Goal: Information Seeking & Learning: Learn about a topic

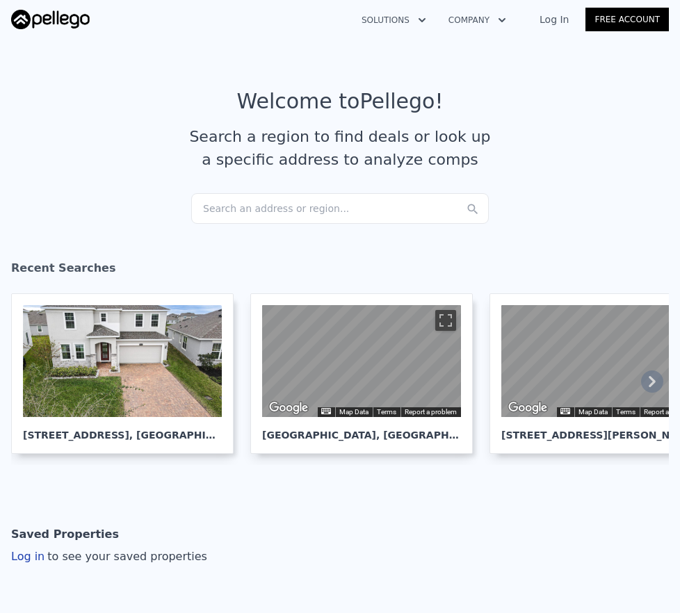
scroll to position [0, -32]
click at [283, 212] on div "Search an address or region..." at bounding box center [339, 208] width 297 height 31
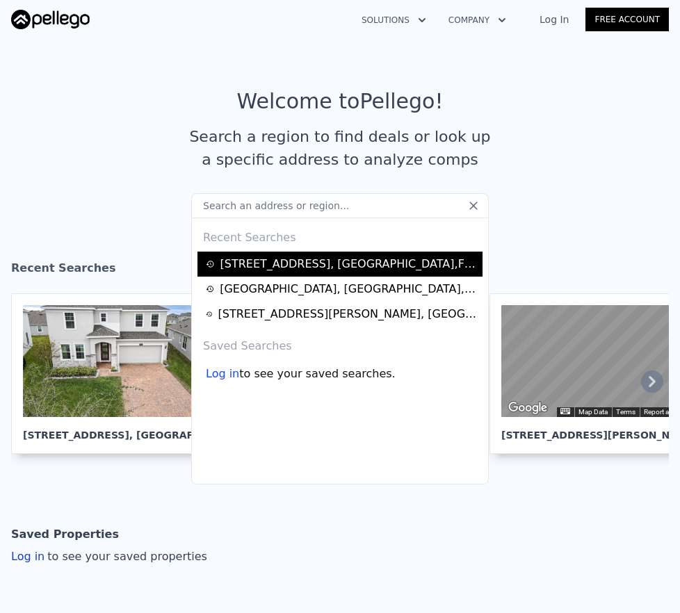
type input "[STREET_ADDRESS][PERSON_NAME]"
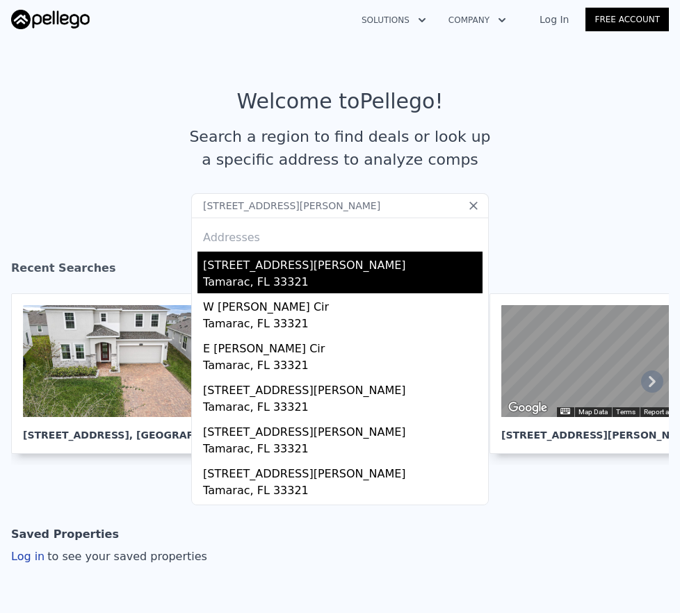
click at [265, 275] on div "Tamarac, FL 33321" at bounding box center [342, 283] width 279 height 19
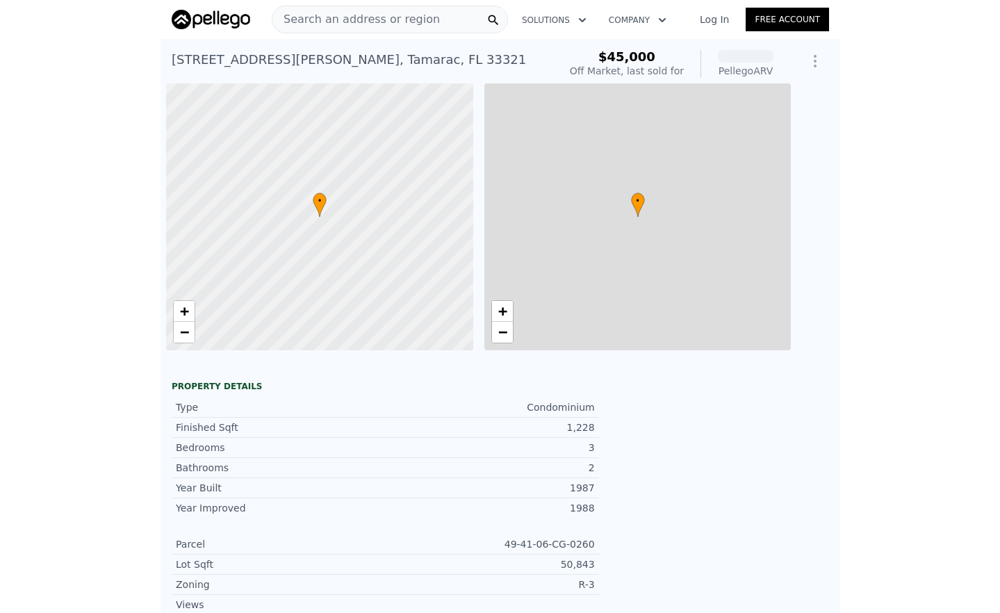
scroll to position [0, 6]
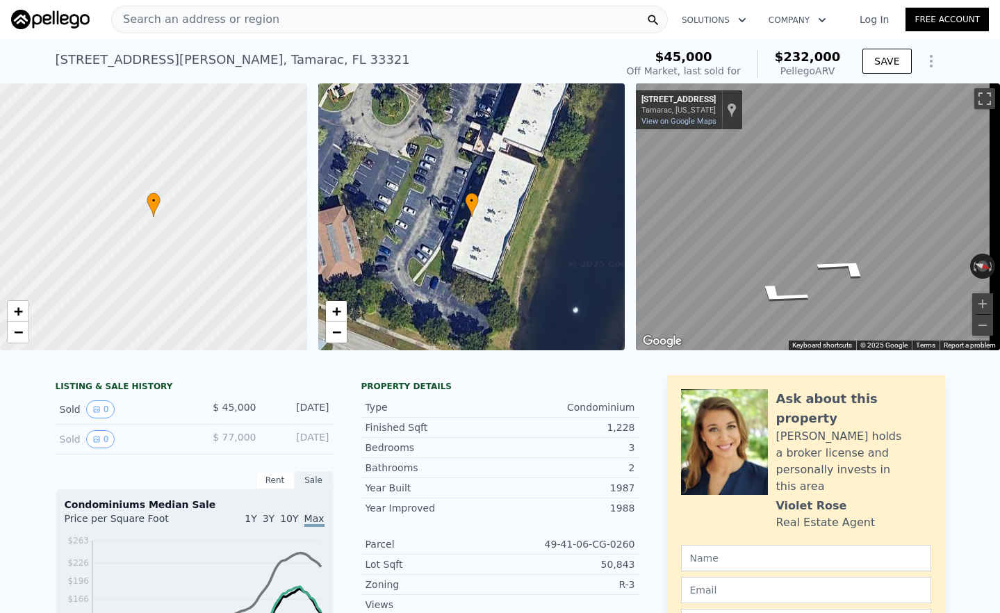
click at [679, 201] on html "Search an address or region Solutions Company Open main menu Log In Free Accoun…" at bounding box center [500, 306] width 1000 height 613
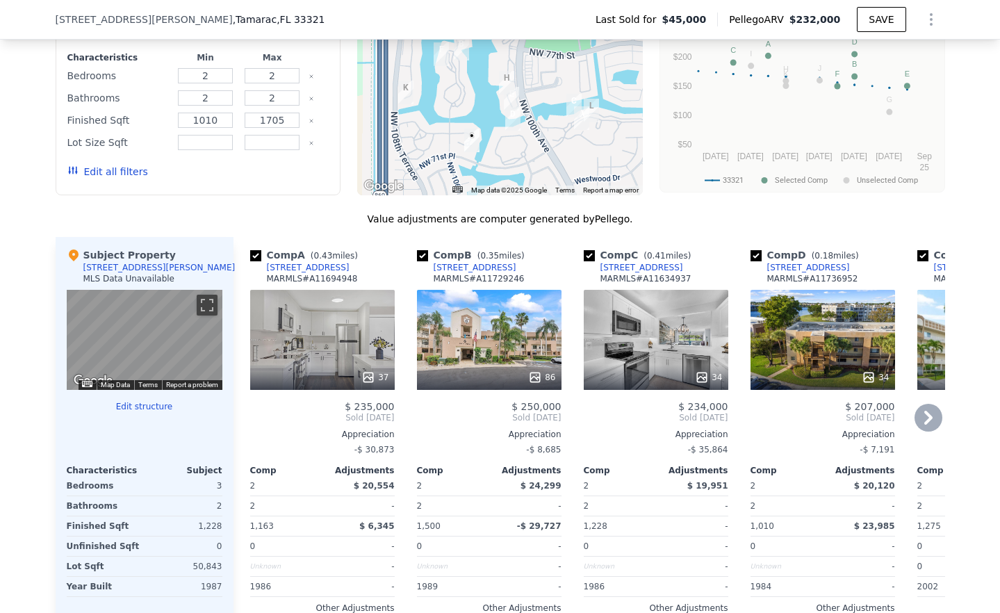
scroll to position [1328, 0]
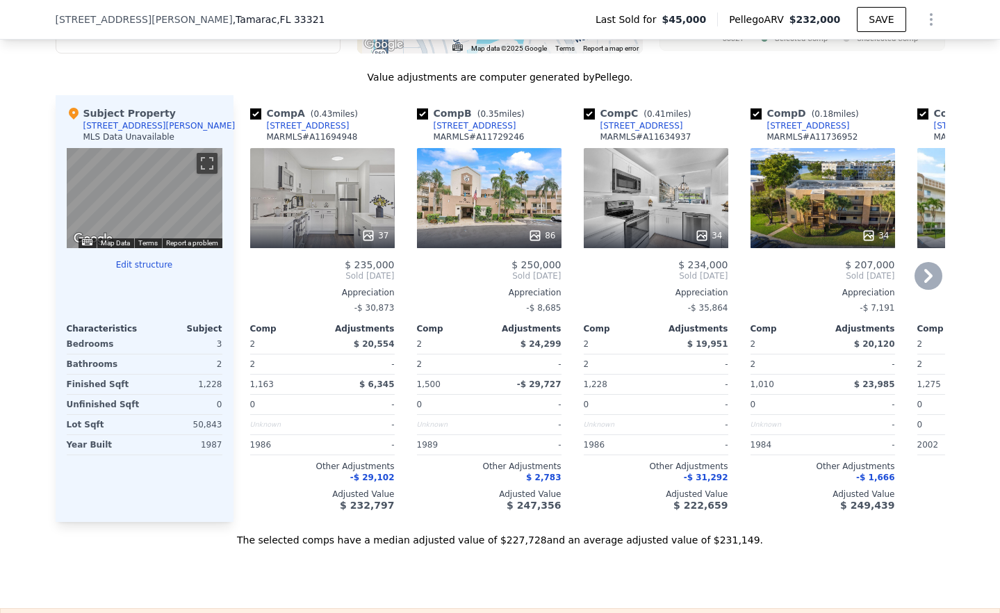
click at [679, 283] on icon at bounding box center [928, 276] width 8 height 14
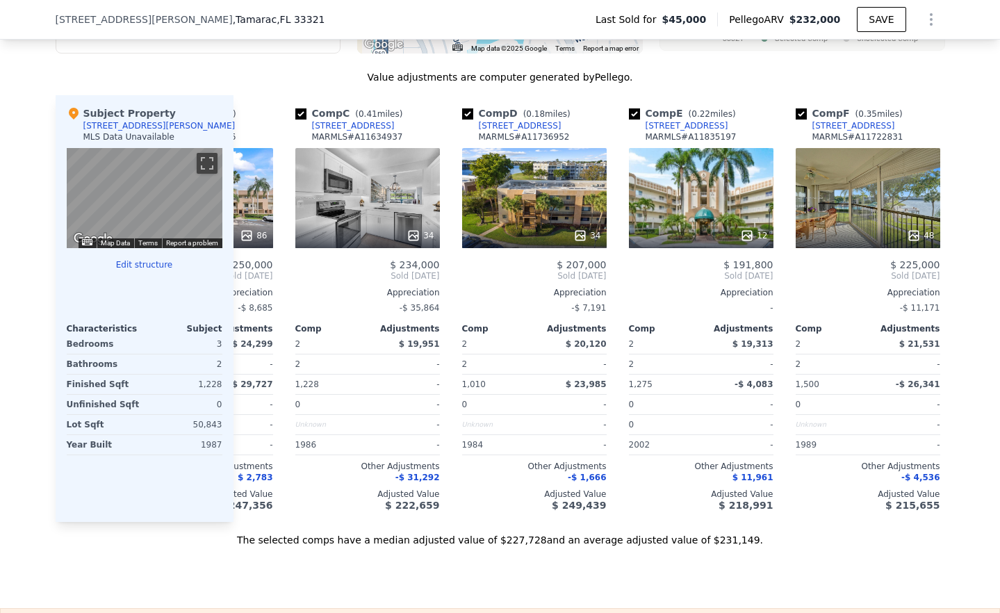
scroll to position [0, 334]
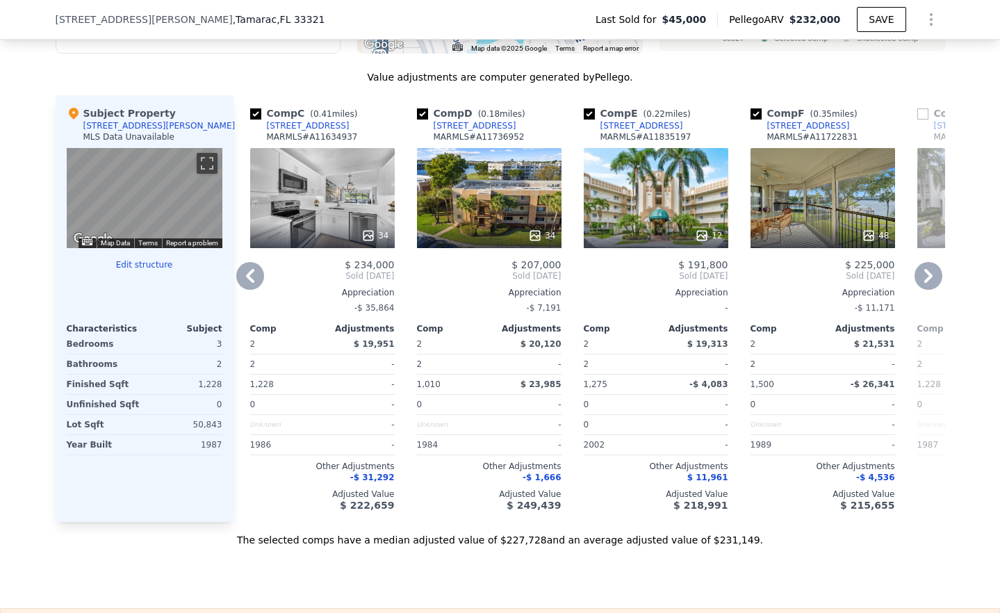
click at [679, 283] on icon at bounding box center [928, 276] width 8 height 14
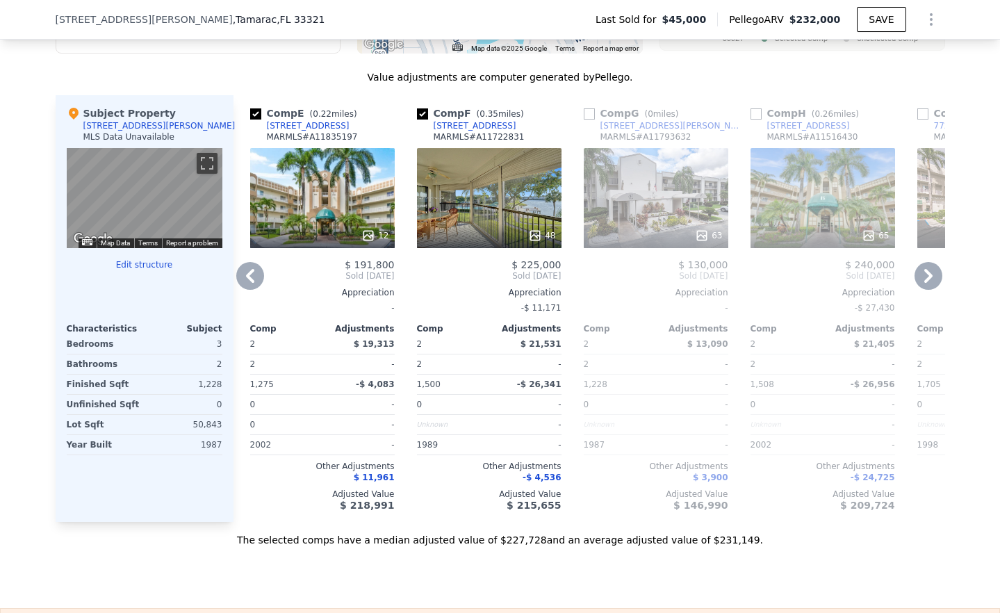
click at [245, 288] on icon at bounding box center [250, 276] width 28 height 28
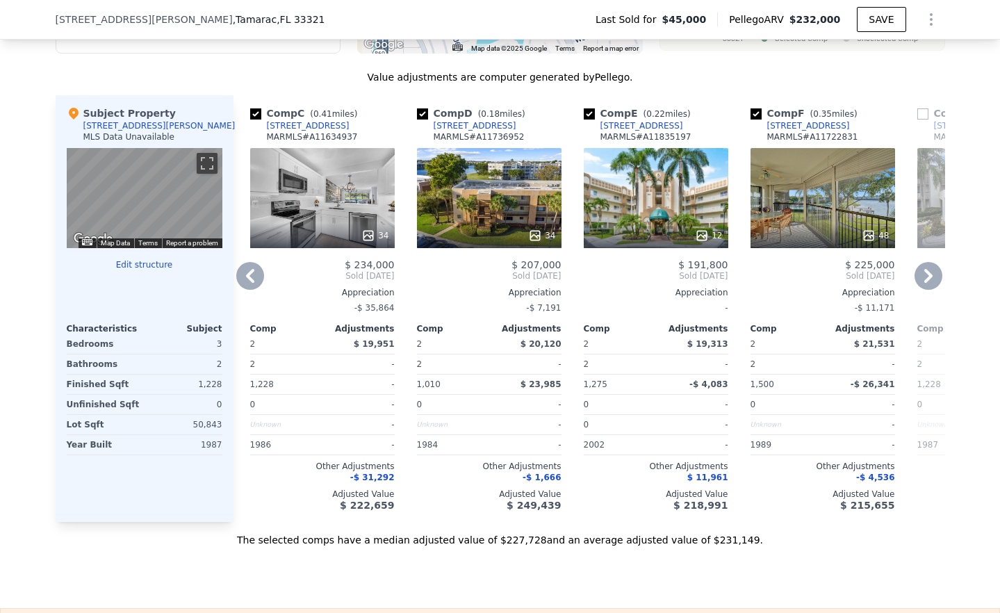
click at [245, 288] on icon at bounding box center [250, 276] width 28 height 28
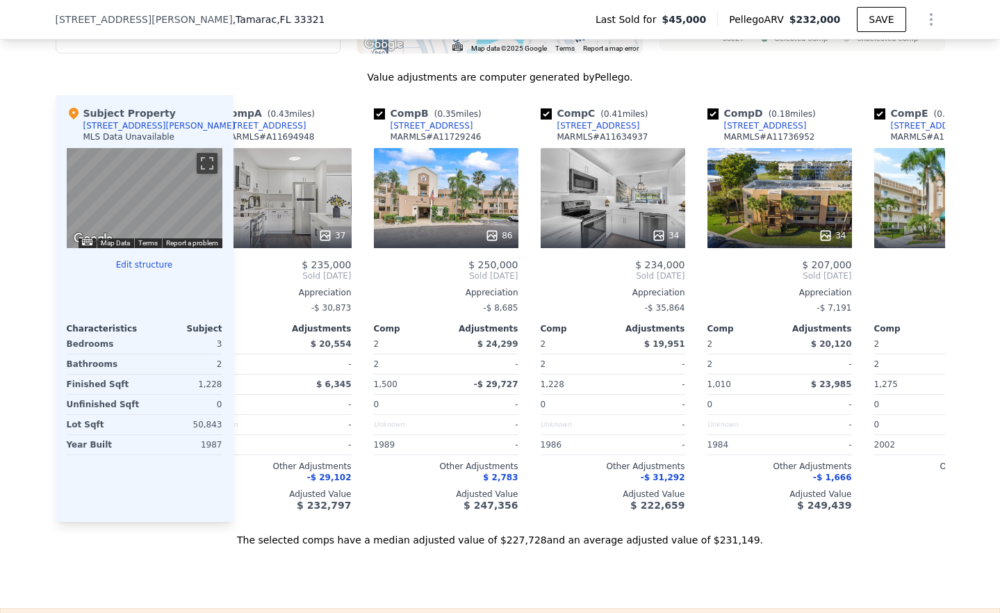
scroll to position [0, 0]
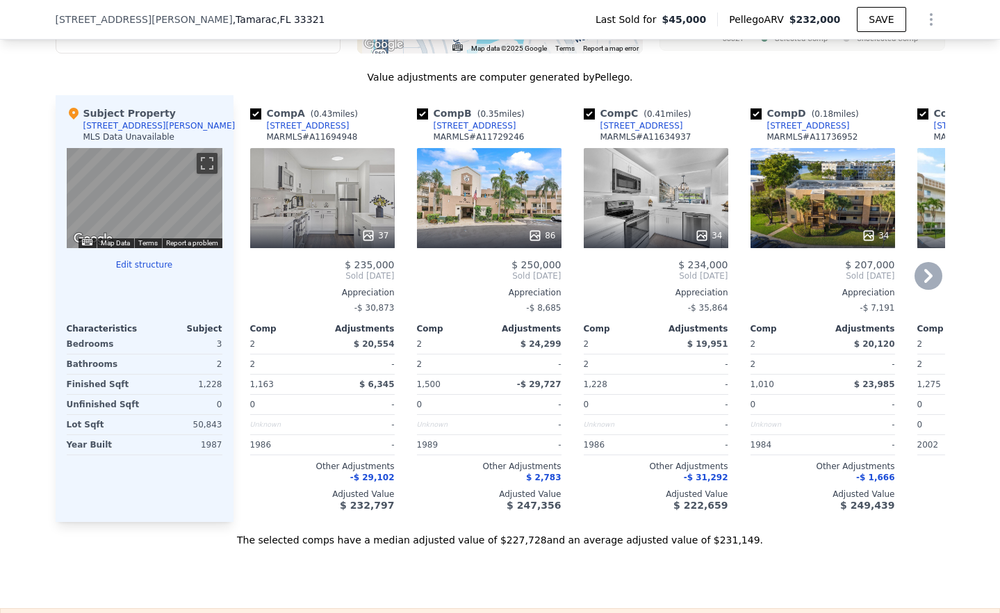
click at [250, 281] on span "Sold [DATE]" at bounding box center [322, 275] width 145 height 11
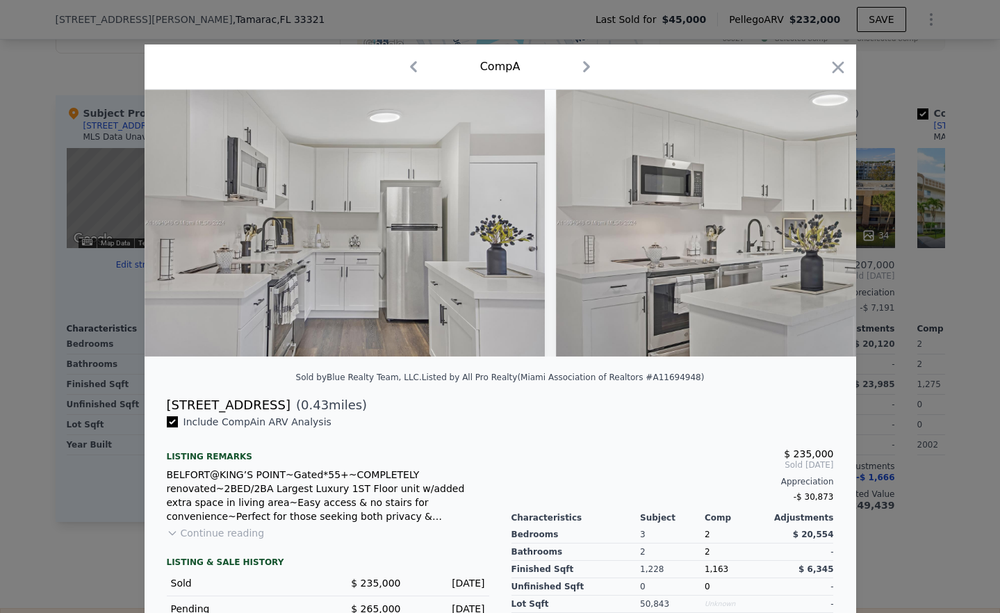
scroll to position [127, 0]
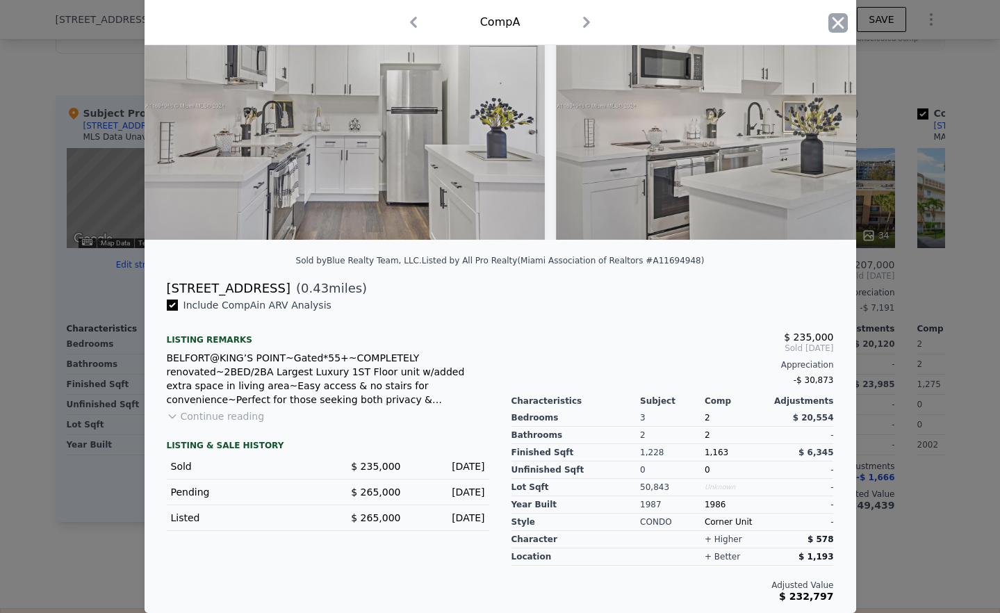
click at [679, 22] on icon "button" at bounding box center [837, 22] width 19 height 19
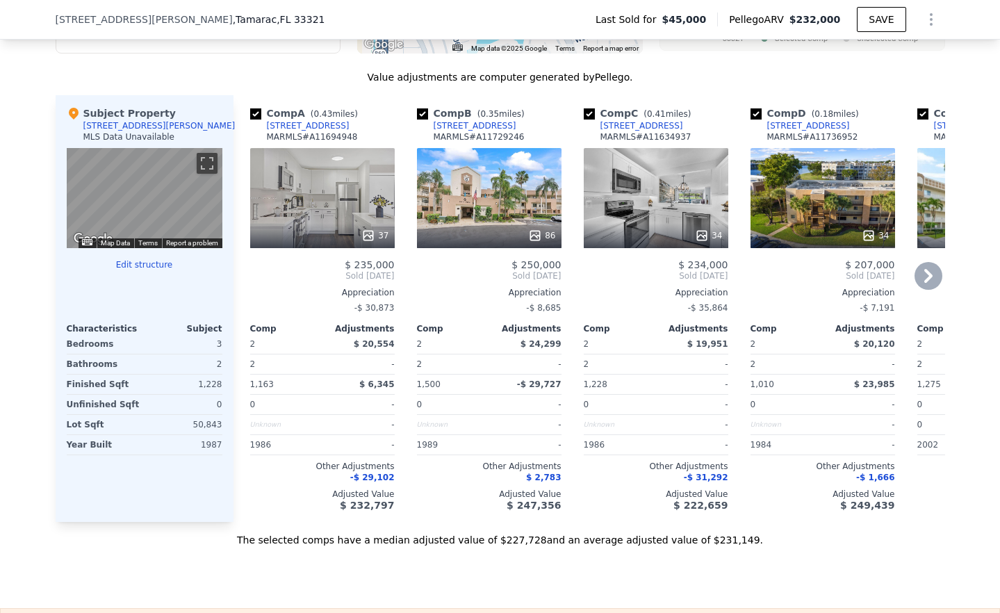
click at [658, 202] on div "34" at bounding box center [656, 198] width 145 height 100
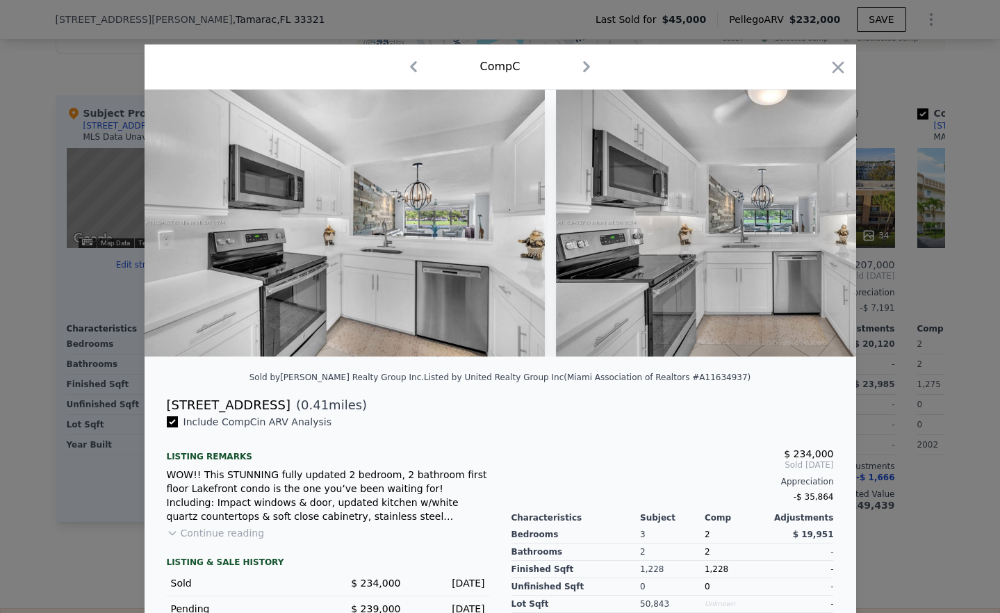
scroll to position [127, 0]
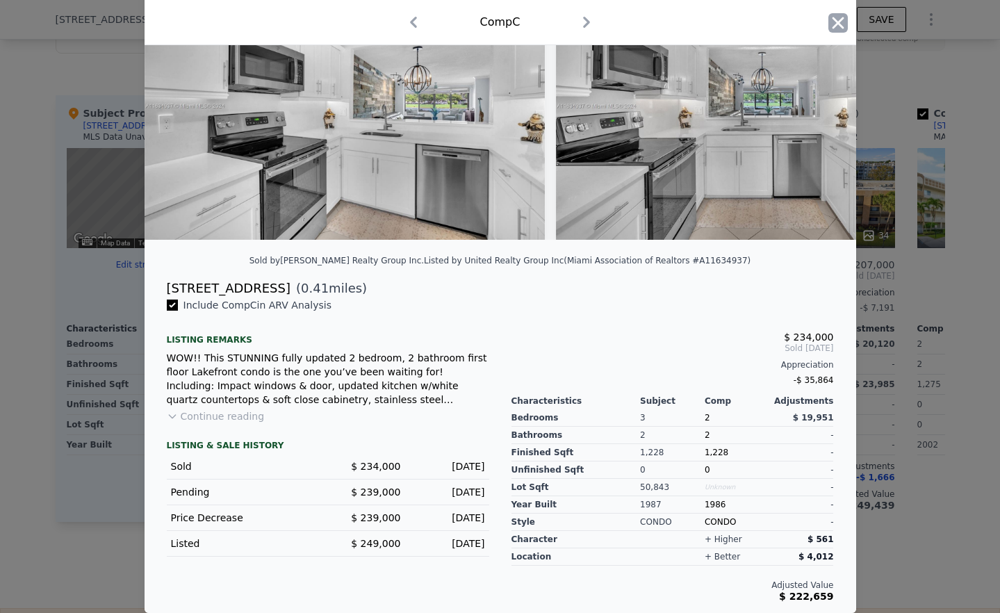
click at [679, 26] on icon "button" at bounding box center [837, 22] width 19 height 19
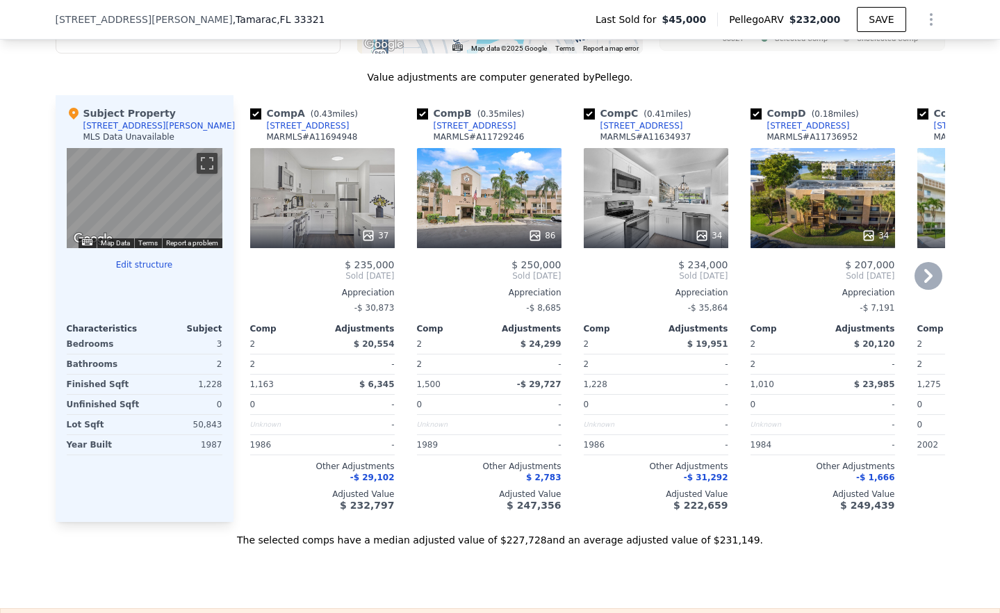
click at [679, 211] on div "34" at bounding box center [823, 198] width 145 height 100
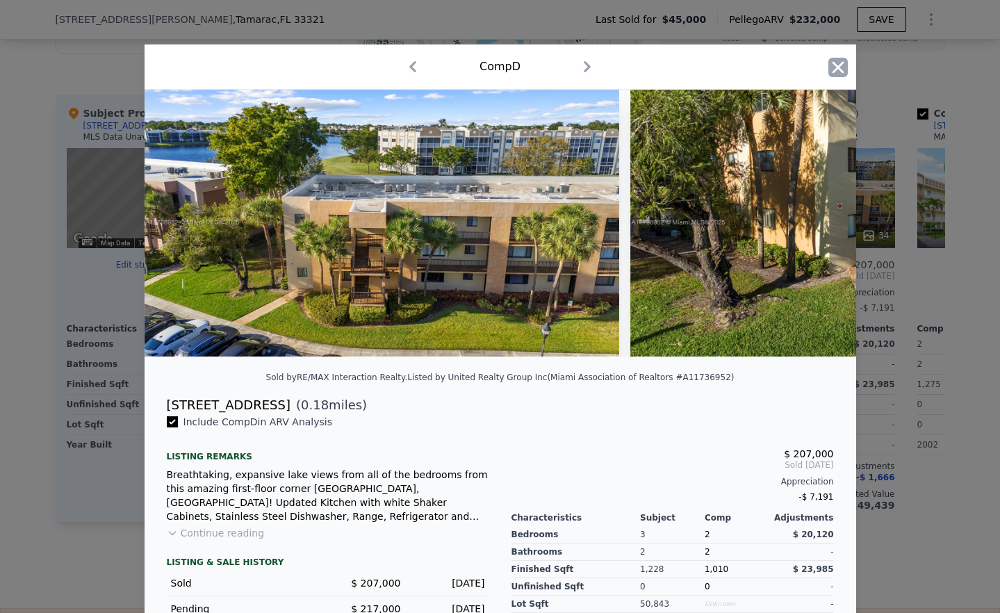
click at [679, 67] on icon "button" at bounding box center [837, 67] width 19 height 19
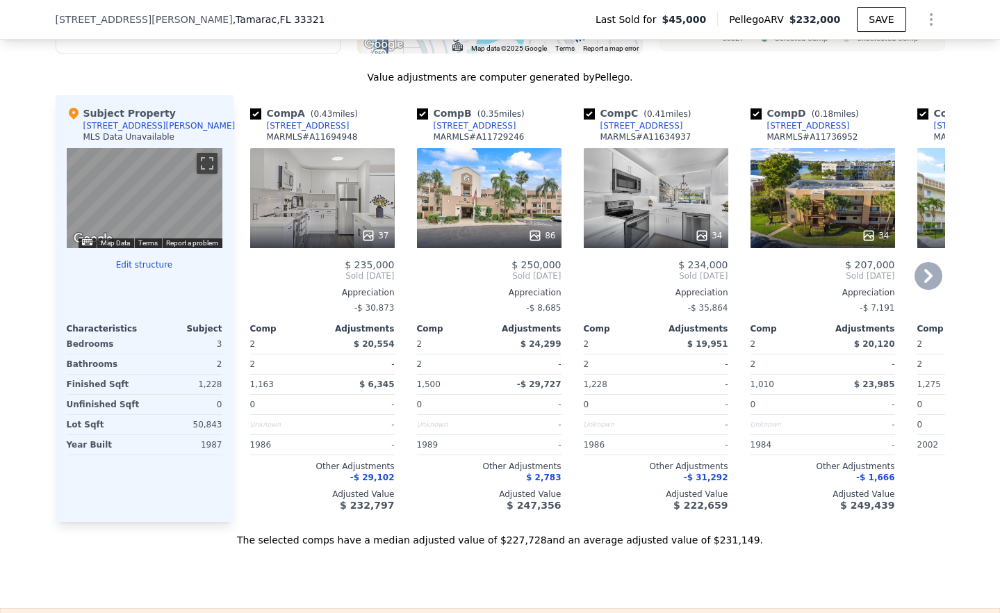
click at [679, 288] on icon at bounding box center [929, 276] width 28 height 28
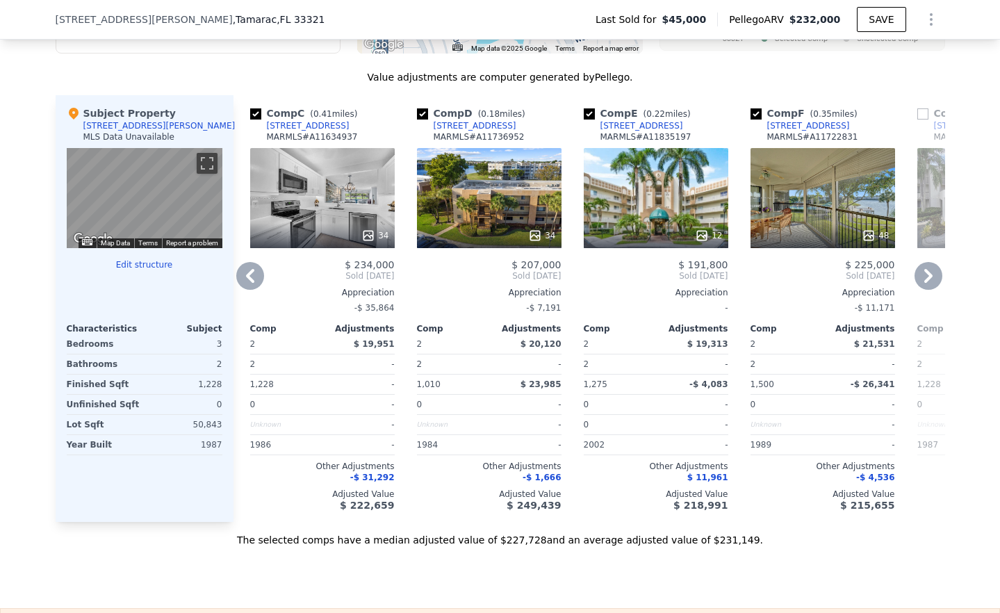
click at [679, 288] on icon at bounding box center [929, 276] width 28 height 28
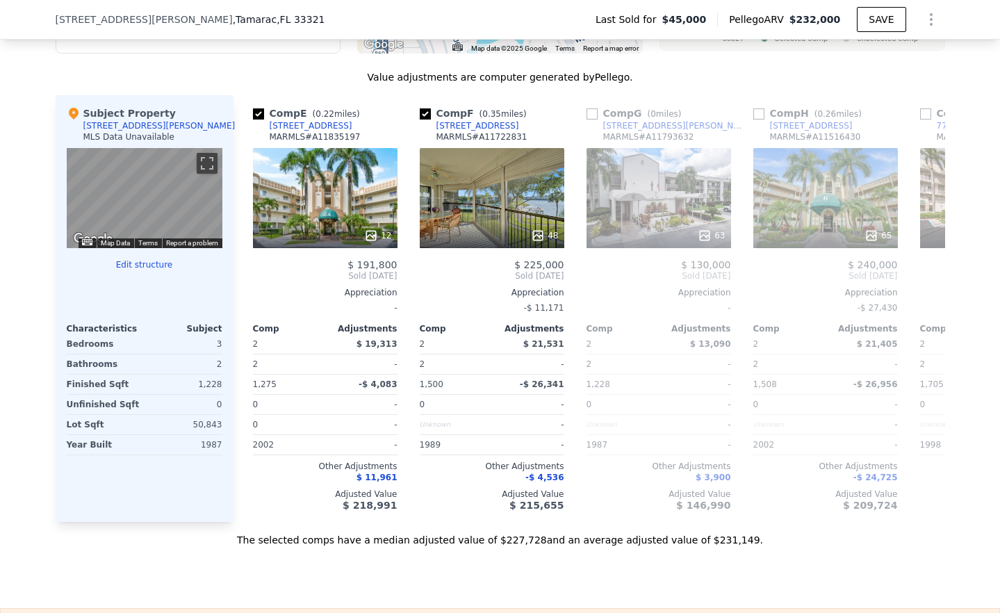
scroll to position [0, 667]
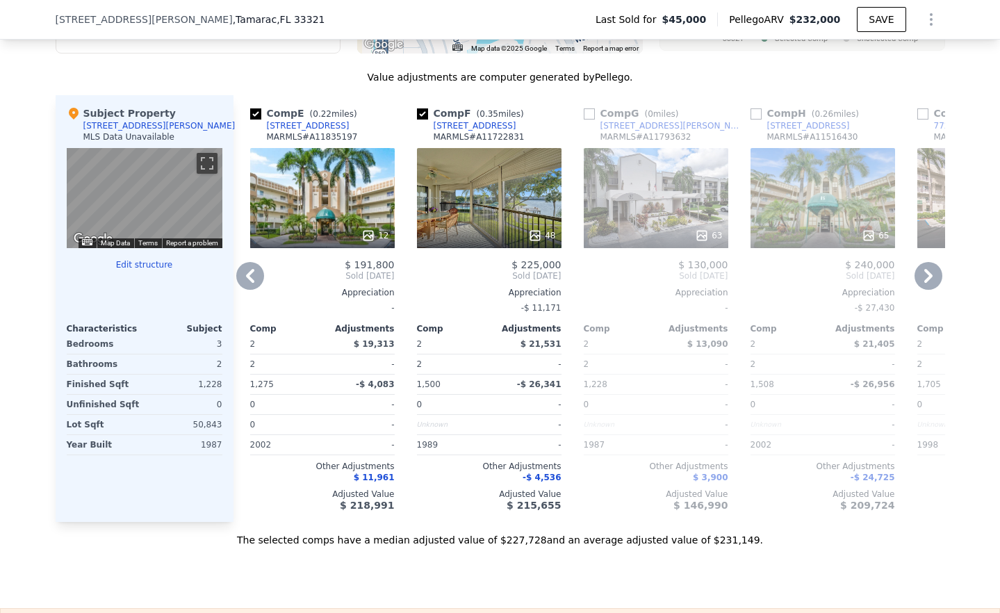
click at [679, 288] on icon at bounding box center [929, 276] width 28 height 28
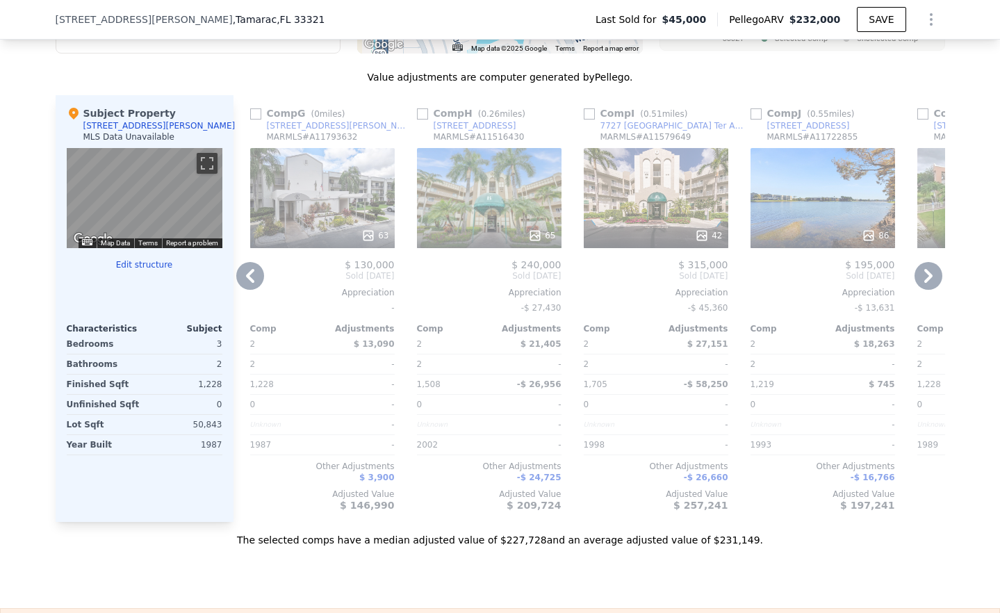
click at [639, 206] on div "42" at bounding box center [656, 198] width 145 height 100
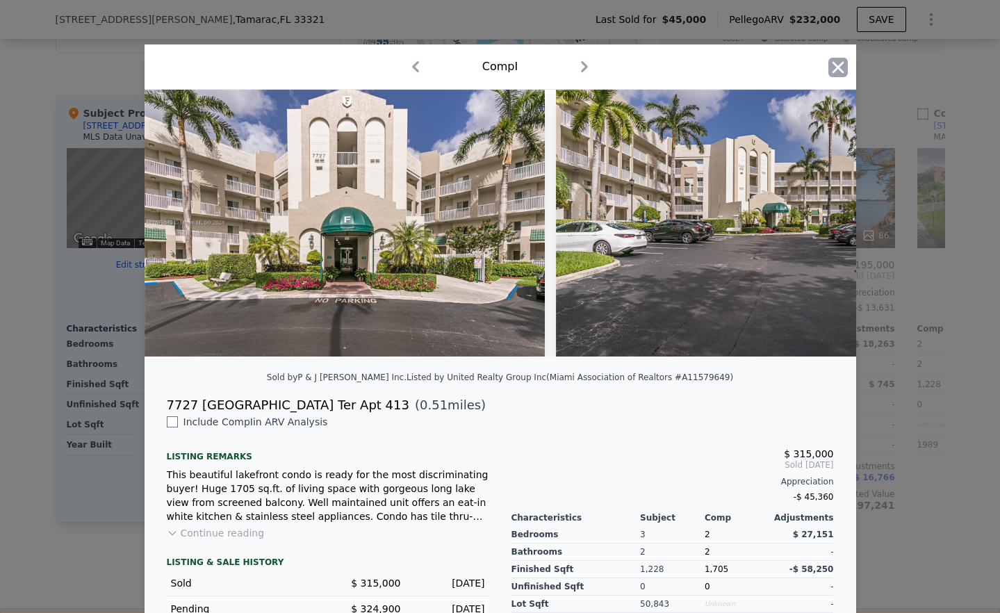
click at [679, 62] on icon "button" at bounding box center [837, 67] width 19 height 19
